Goal: Register for event/course

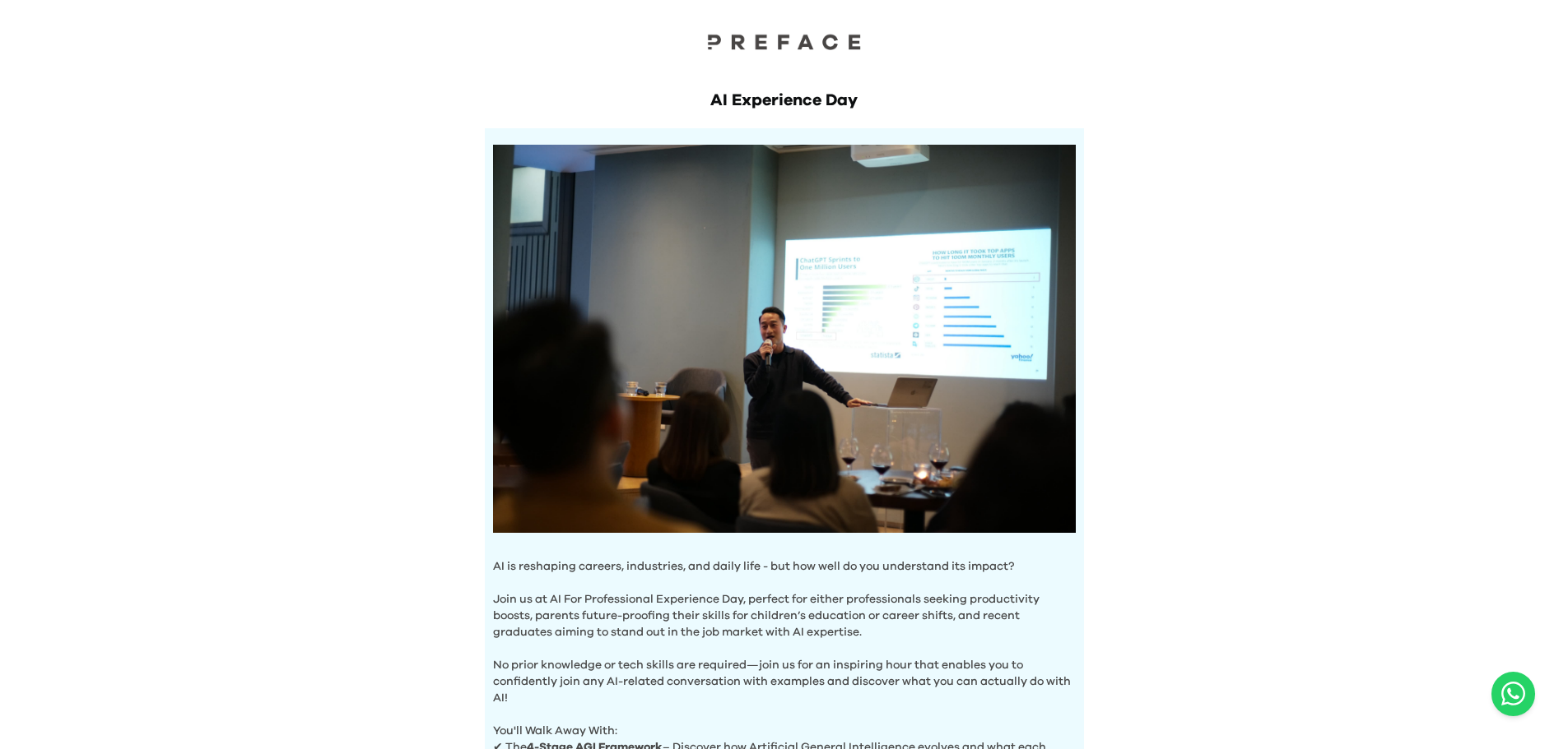
drag, startPoint x: 339, startPoint y: 206, endPoint x: 626, endPoint y: 113, distance: 301.7
click at [626, 113] on div "AI Experience Day AI is reshaping careers, industries, and daily life - but how…" at bounding box center [784, 655] width 1568 height 1310
click at [625, 112] on div "AI Experience Day AI is reshaping careers, industries, and daily life - but how…" at bounding box center [784, 472] width 632 height 832
drag, startPoint x: 449, startPoint y: 376, endPoint x: 185, endPoint y: 318, distance: 270.3
click at [185, 318] on div "AI Experience Day AI is reshaping careers, industries, and daily life - but how…" at bounding box center [784, 655] width 1568 height 1310
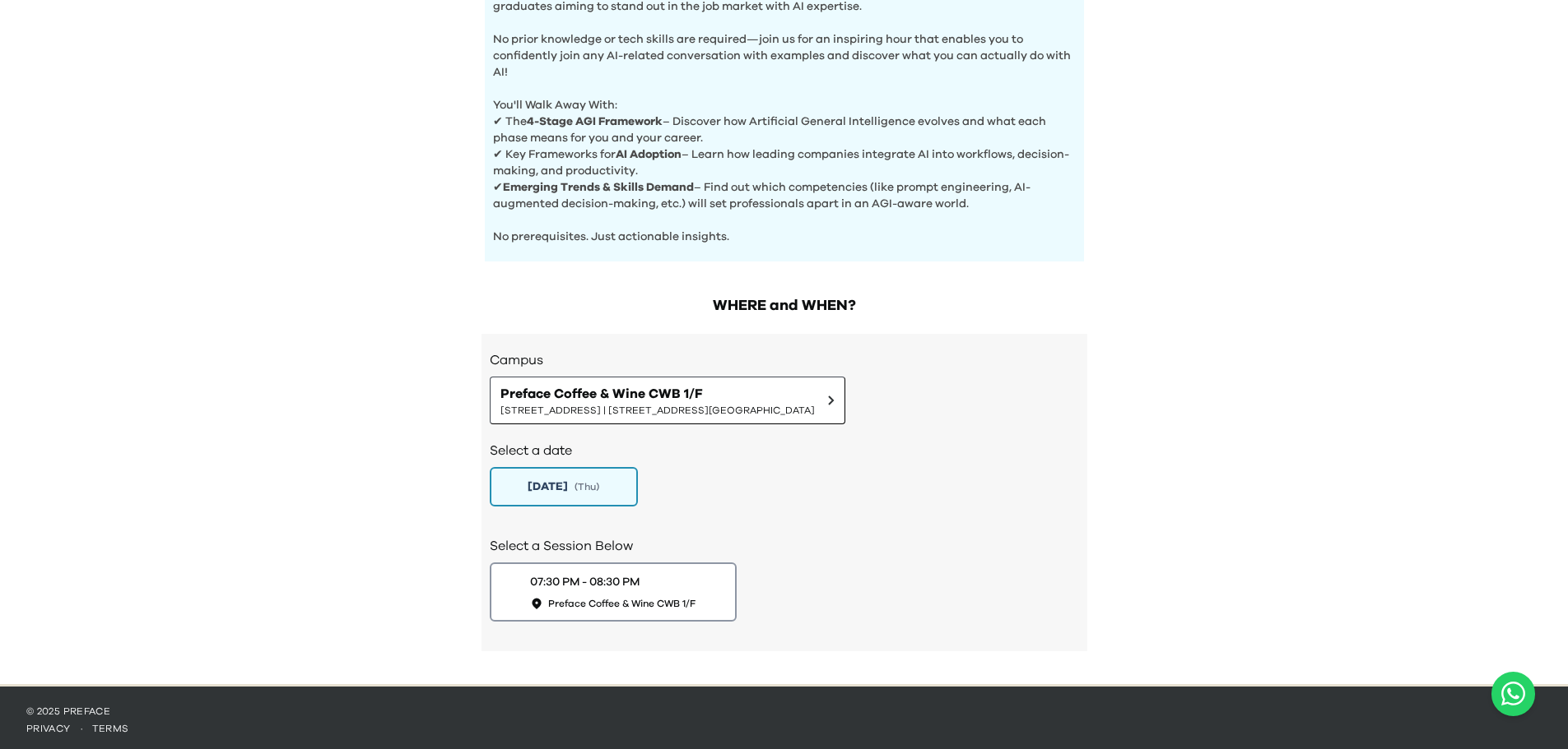
scroll to position [626, 0]
drag, startPoint x: 517, startPoint y: 112, endPoint x: 664, endPoint y: 118, distance: 147.1
click at [664, 118] on p "✔ The 4-Stage AGI Framework – Discover how Artificial General Intelligence evol…" at bounding box center [784, 130] width 583 height 33
copy p "he 4-Stage AGI Framework"
drag, startPoint x: 312, startPoint y: 276, endPoint x: 339, endPoint y: 196, distance: 84.4
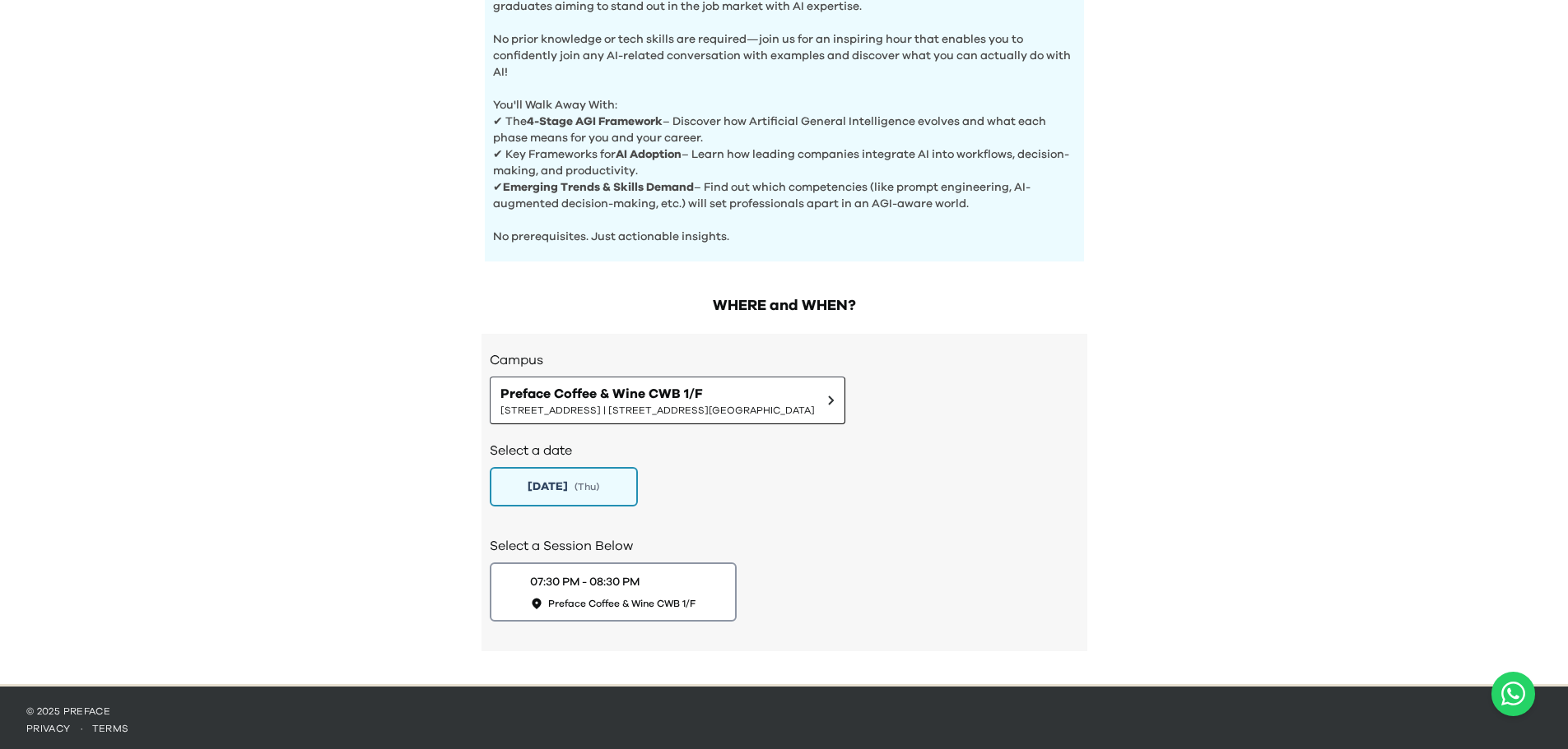
click at [312, 277] on div "AI Experience Day AI is reshaping careers, industries, and daily life - but how…" at bounding box center [784, 29] width 1568 height 1310
drag, startPoint x: 270, startPoint y: 195, endPoint x: 219, endPoint y: 30, distance: 172.7
click at [269, 195] on div "AI Experience Day AI is reshaping careers, industries, and daily life - but how…" at bounding box center [784, 29] width 1568 height 1310
drag, startPoint x: 383, startPoint y: 133, endPoint x: 268, endPoint y: 2, distance: 174.3
click at [376, 123] on div "AI Experience Day AI is reshaping careers, industries, and daily life - but how…" at bounding box center [784, 29] width 1568 height 1310
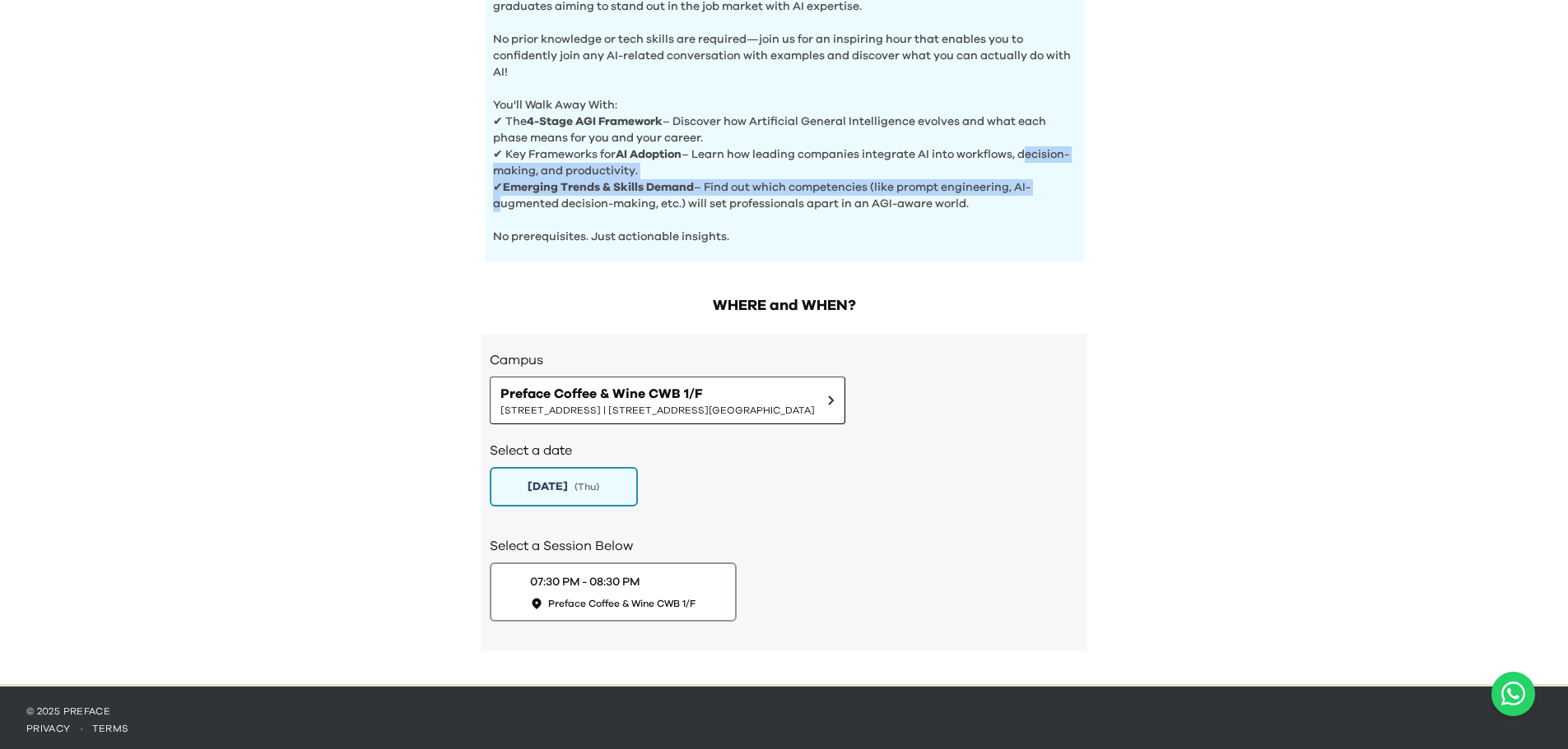
click at [255, 163] on div "AI Experience Day AI is reshaping careers, industries, and daily life - but how…" at bounding box center [784, 29] width 1568 height 1310
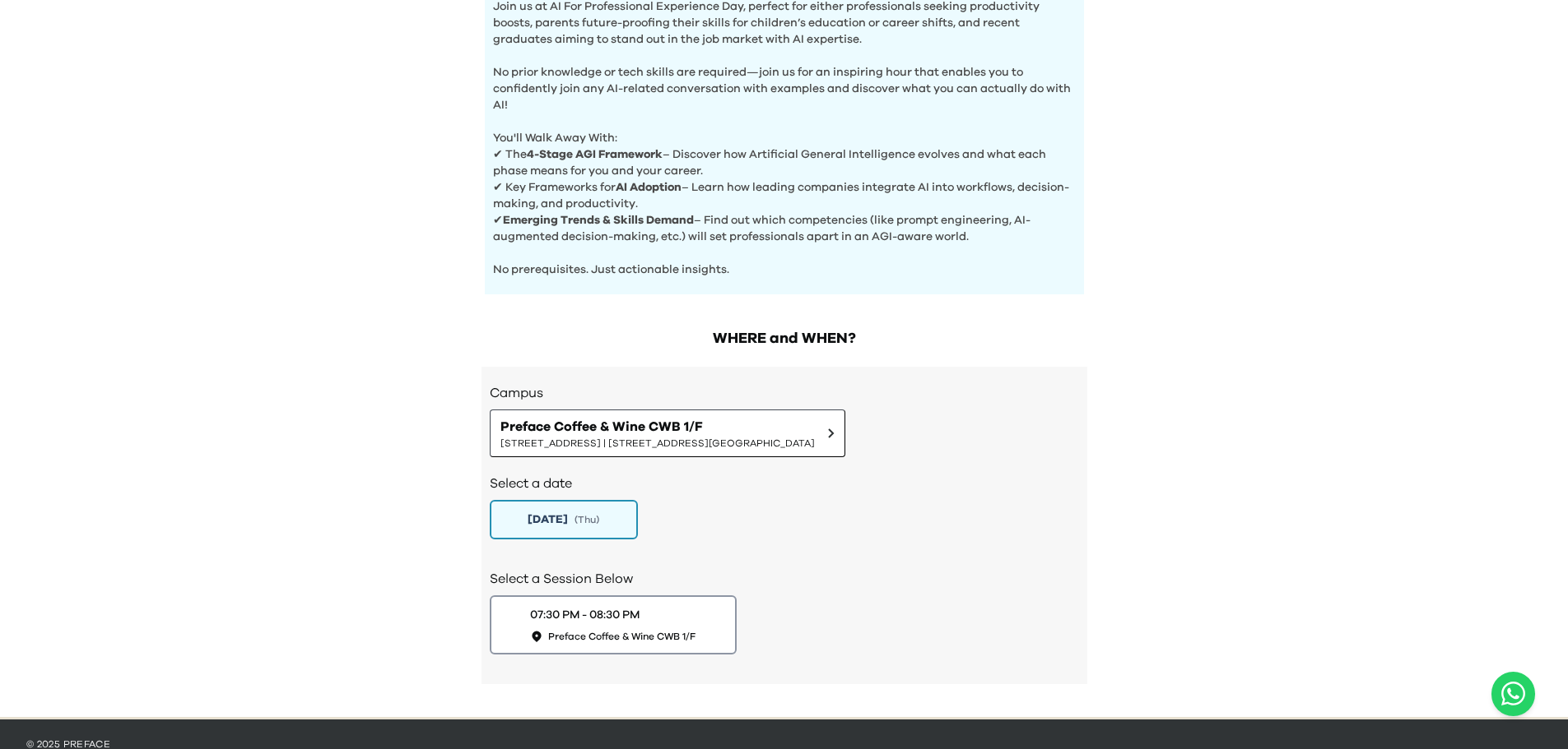
click at [358, 416] on div "AI Experience Day AI is reshaping careers, industries, and daily life - but how…" at bounding box center [784, 62] width 1568 height 1310
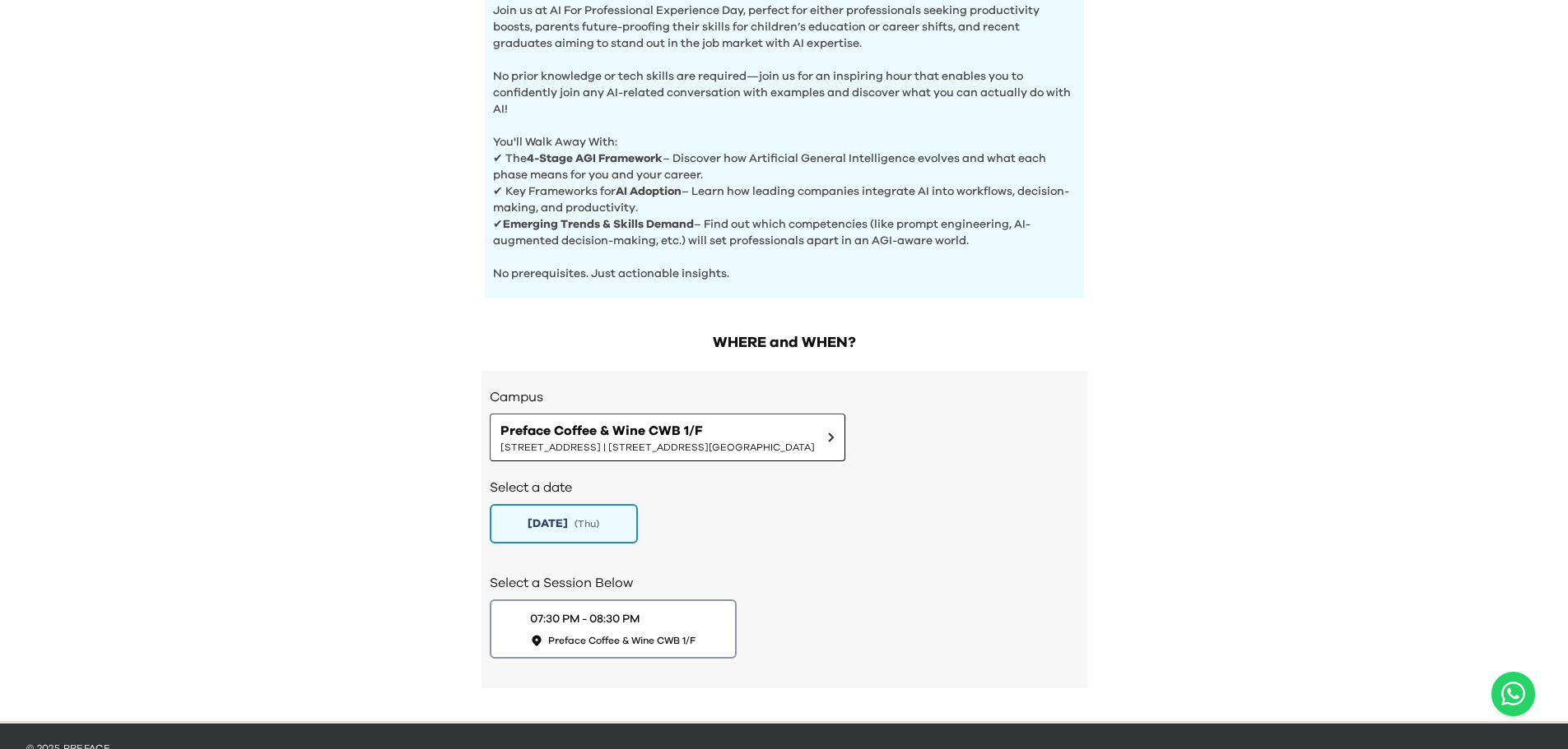
scroll to position [527, 0]
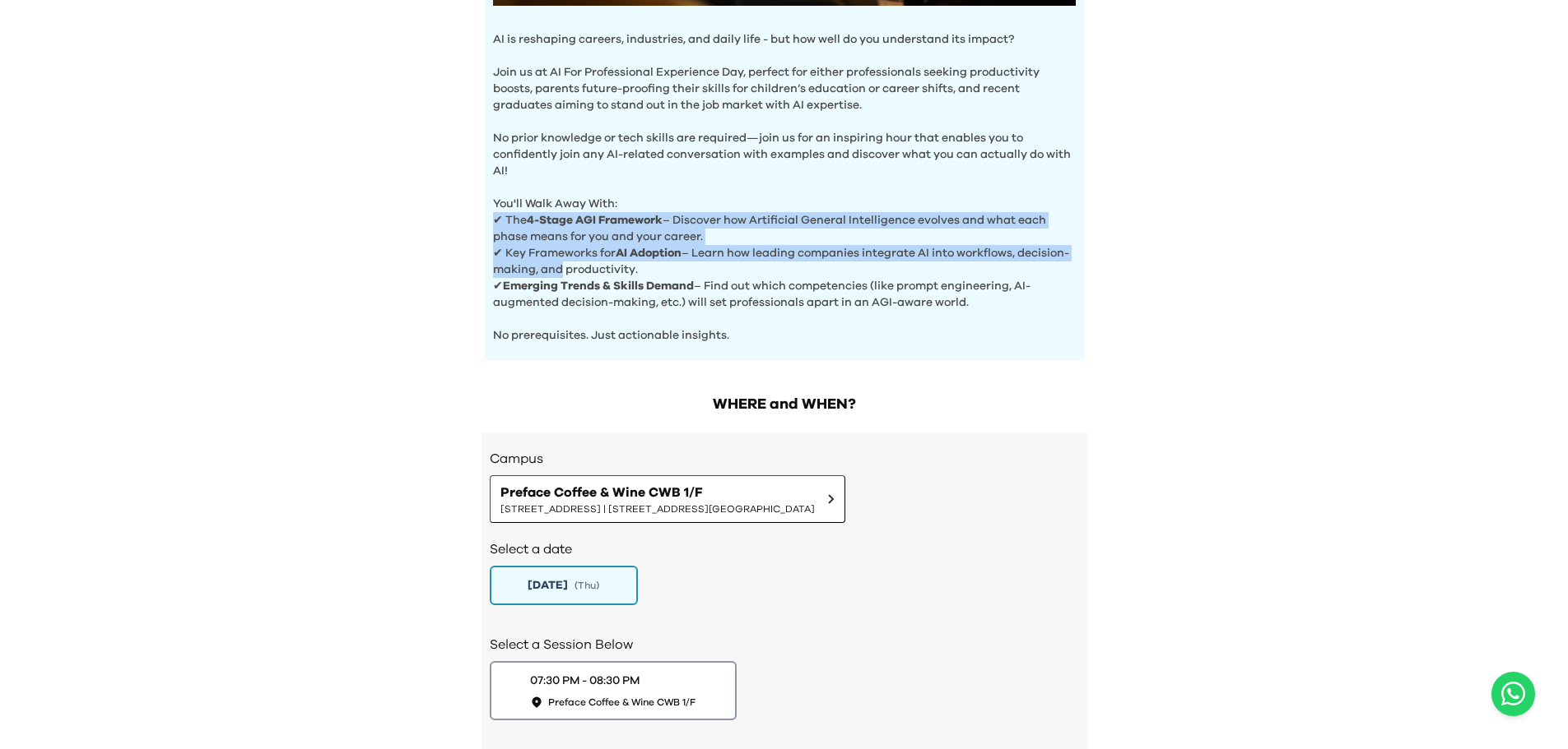
drag, startPoint x: 474, startPoint y: 208, endPoint x: 607, endPoint y: 271, distance: 147.2
drag, startPoint x: 607, startPoint y: 271, endPoint x: 648, endPoint y: 275, distance: 41.2
click at [608, 271] on p "✔ Key Frameworks for AI Adoption – Learn how leading companies integrate AI int…" at bounding box center [784, 262] width 583 height 33
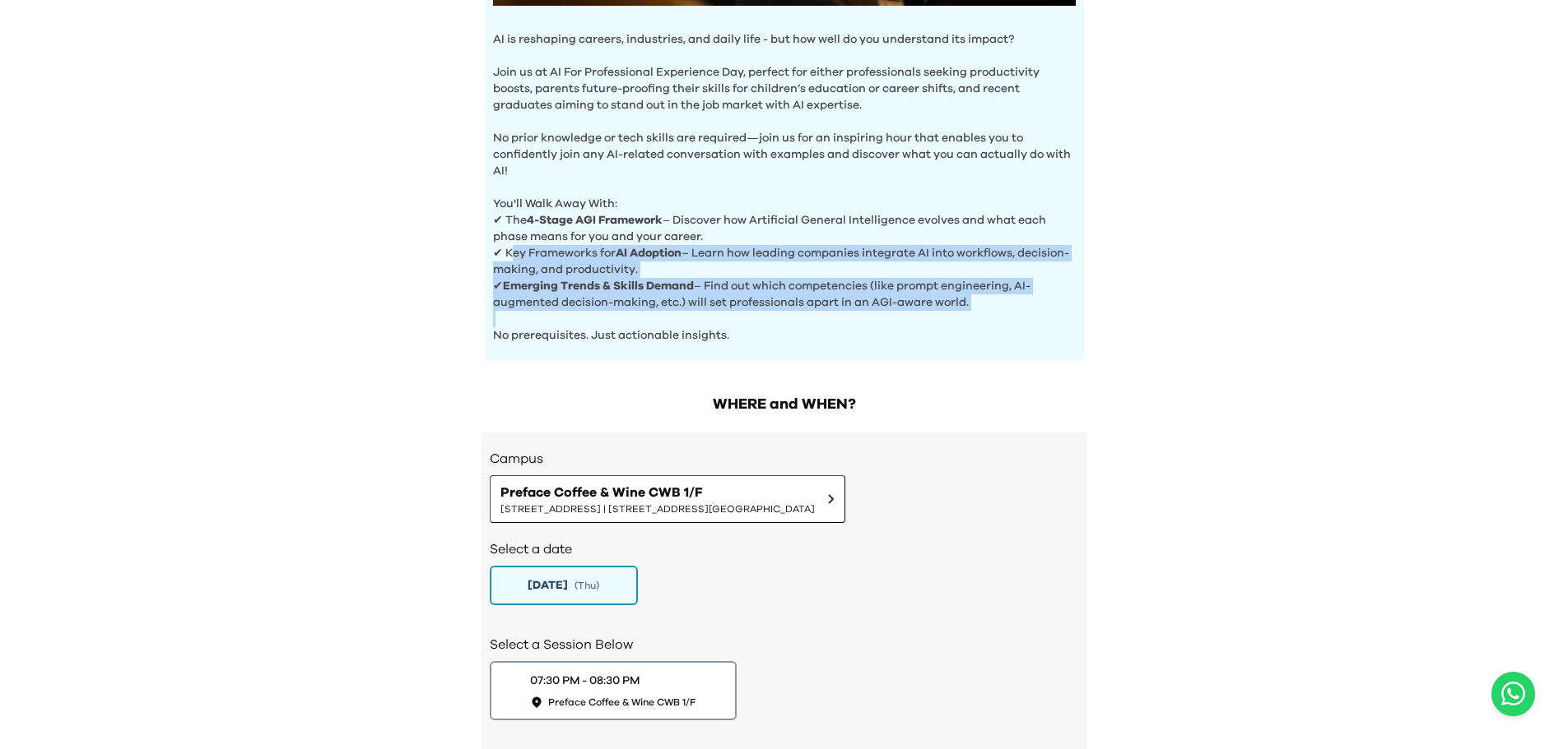
drag, startPoint x: 767, startPoint y: 315, endPoint x: 511, endPoint y: 254, distance: 263.2
click at [511, 254] on p "✔ Key Frameworks for AI Adoption – Learn how leading companies integrate AI int…" at bounding box center [784, 262] width 583 height 33
drag, startPoint x: 818, startPoint y: 300, endPoint x: 636, endPoint y: 266, distance: 185.1
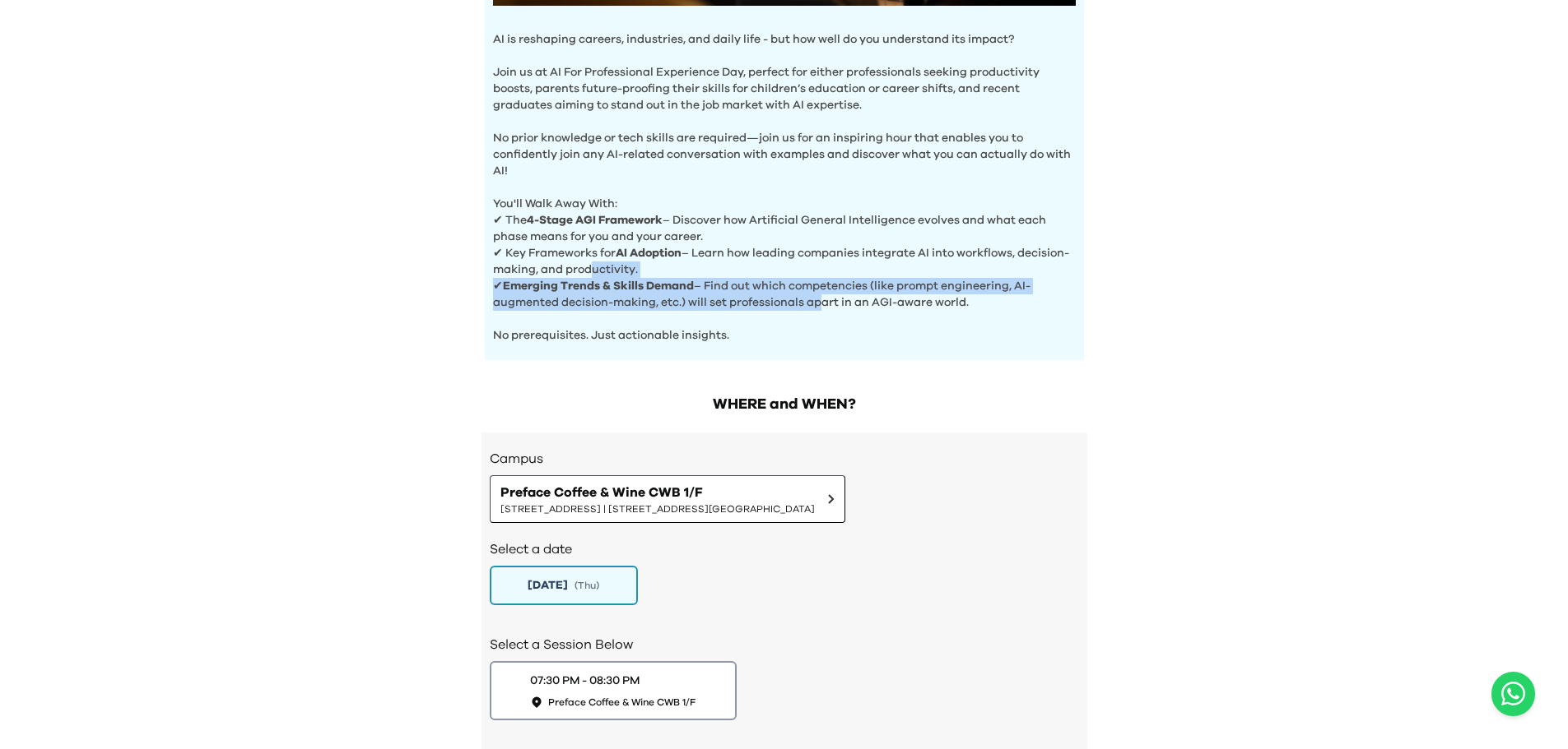
click at [636, 266] on p "✔ Key Frameworks for AI Adoption – Learn how leading companies integrate AI int…" at bounding box center [784, 262] width 583 height 33
drag, startPoint x: 765, startPoint y: 332, endPoint x: 538, endPoint y: 259, distance: 238.4
click at [538, 259] on p "✔ Key Frameworks for AI Adoption – Learn how leading companies integrate AI int…" at bounding box center [784, 262] width 583 height 33
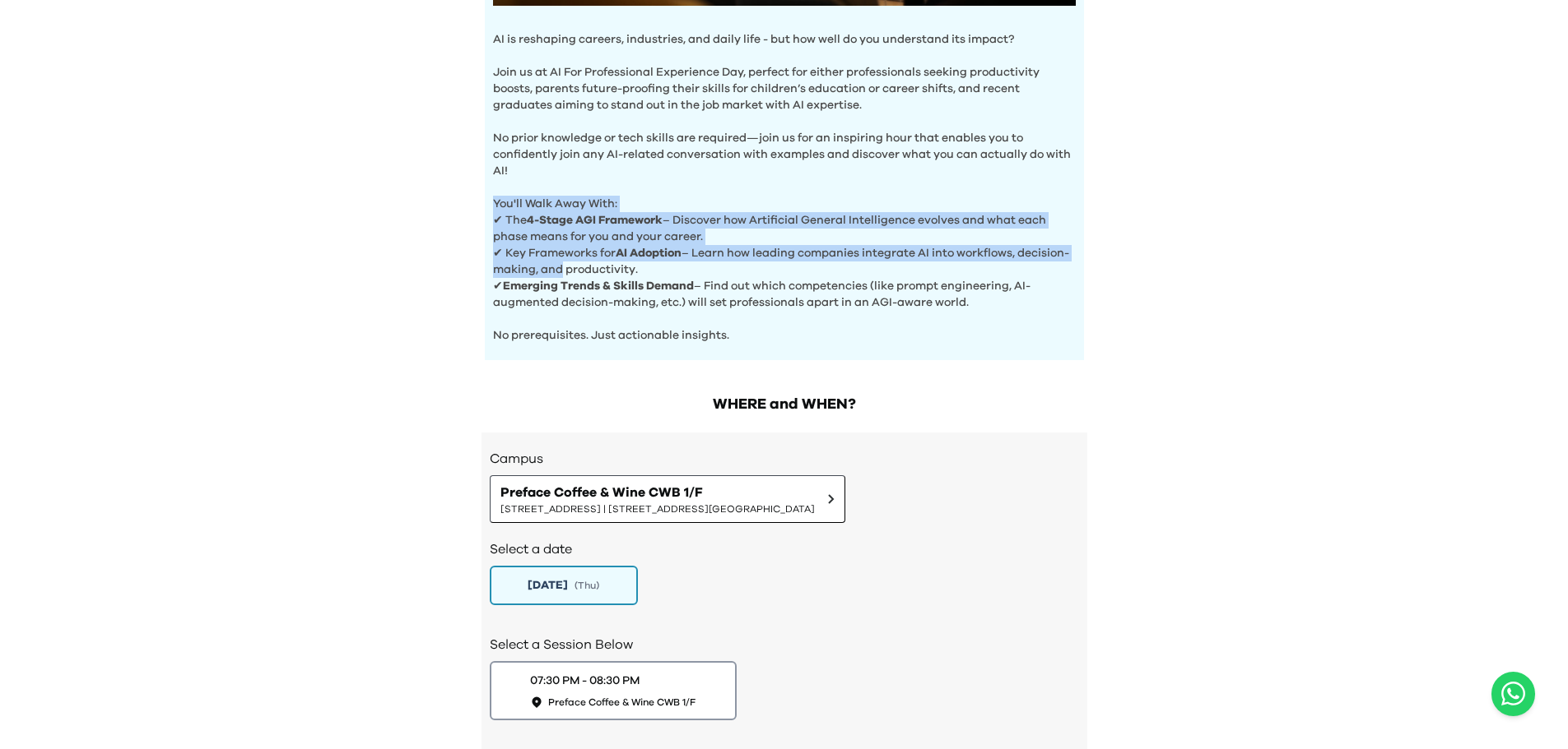
drag, startPoint x: 503, startPoint y: 193, endPoint x: 606, endPoint y: 258, distance: 121.8
click at [606, 258] on p "✔ Key Frameworks for AI Adoption – Learn how leading companies integrate AI int…" at bounding box center [784, 262] width 583 height 33
drag, startPoint x: 493, startPoint y: 197, endPoint x: 696, endPoint y: 292, distance: 224.1
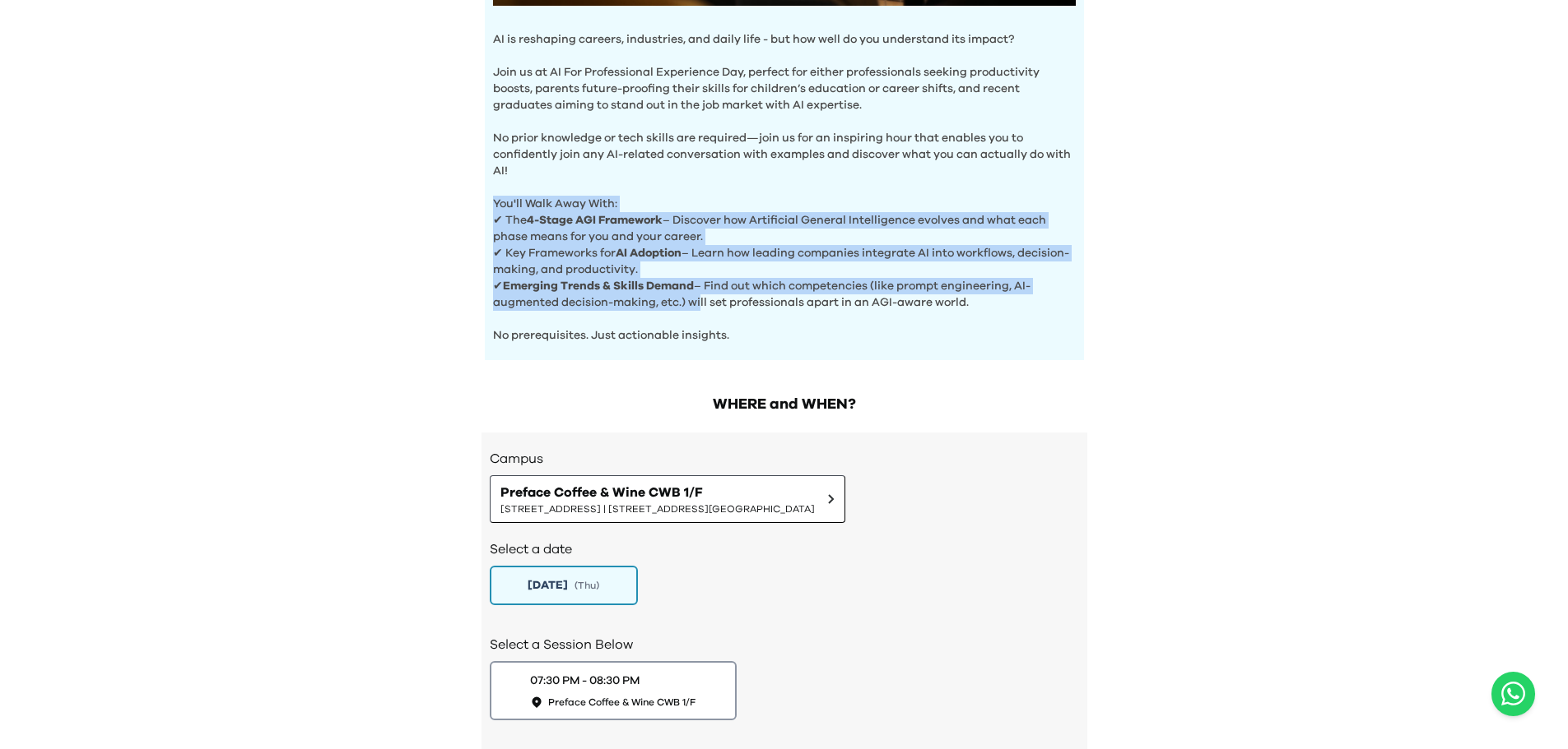
click at [696, 292] on p "✔ Emerging Trends & Skills Demand – Find out which competencies (like prompt en…" at bounding box center [784, 295] width 583 height 33
drag, startPoint x: 766, startPoint y: 306, endPoint x: 470, endPoint y: 234, distance: 304.6
click at [279, 215] on div "AI Experience Day AI is reshaping careers, industries, and daily life - but how…" at bounding box center [784, 128] width 1568 height 1310
